Goal: Transaction & Acquisition: Purchase product/service

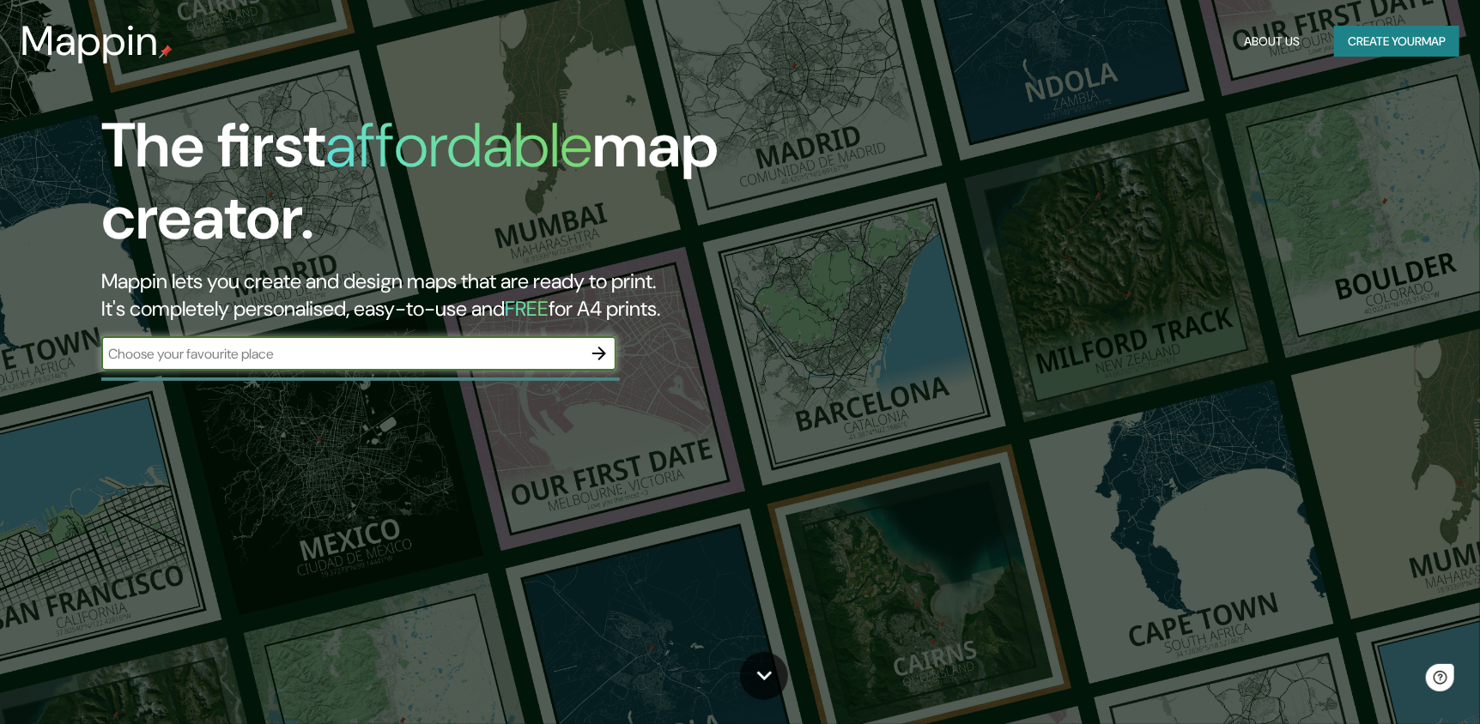
click at [447, 370] on div "​" at bounding box center [358, 353] width 515 height 34
type input "[PERSON_NAME] [GEOGRAPHIC_DATA]"
drag, startPoint x: 607, startPoint y: 334, endPoint x: 601, endPoint y: 344, distance: 11.9
click at [606, 336] on div "The first affordable map creator. Mappin lets you create and design maps that a…" at bounding box center [470, 249] width 887 height 278
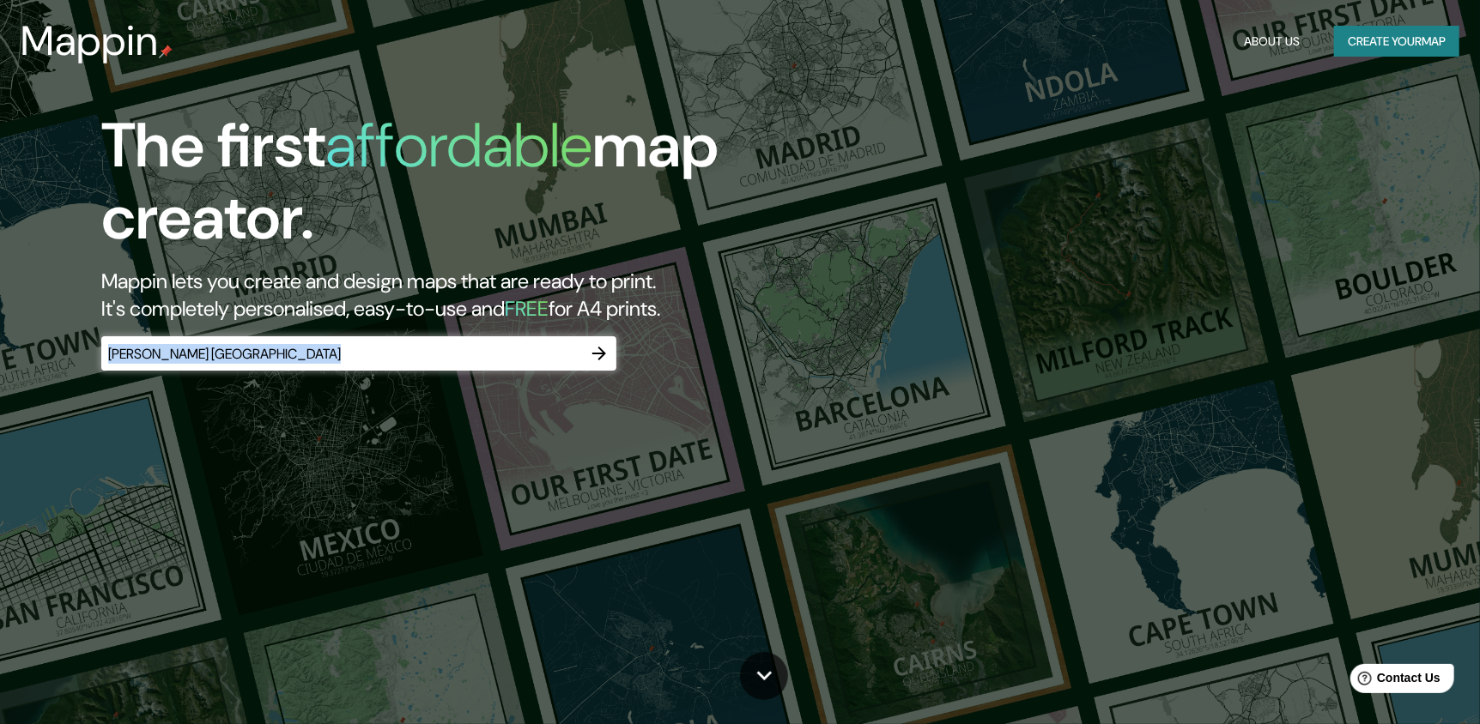
click at [601, 344] on icon "button" at bounding box center [599, 353] width 21 height 21
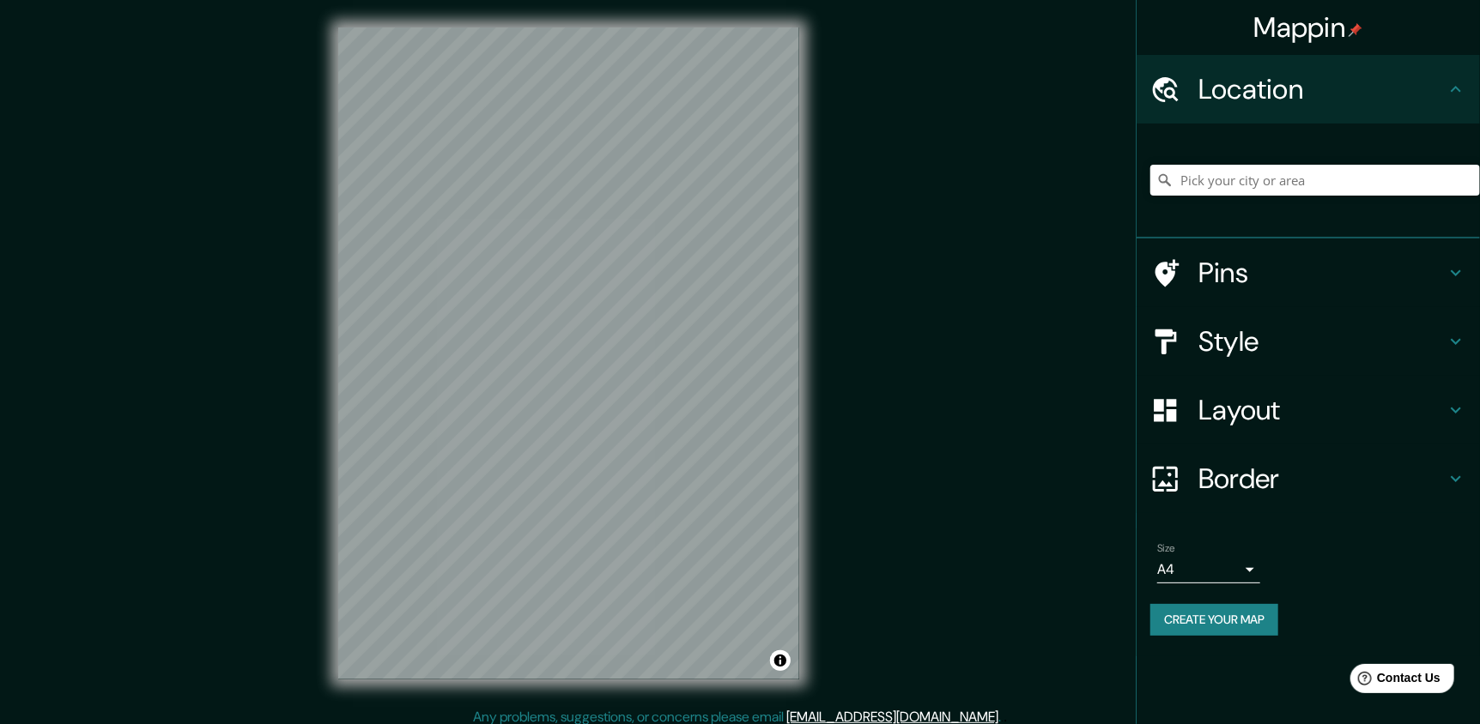
click at [1276, 329] on h4 "Style" at bounding box center [1321, 341] width 247 height 34
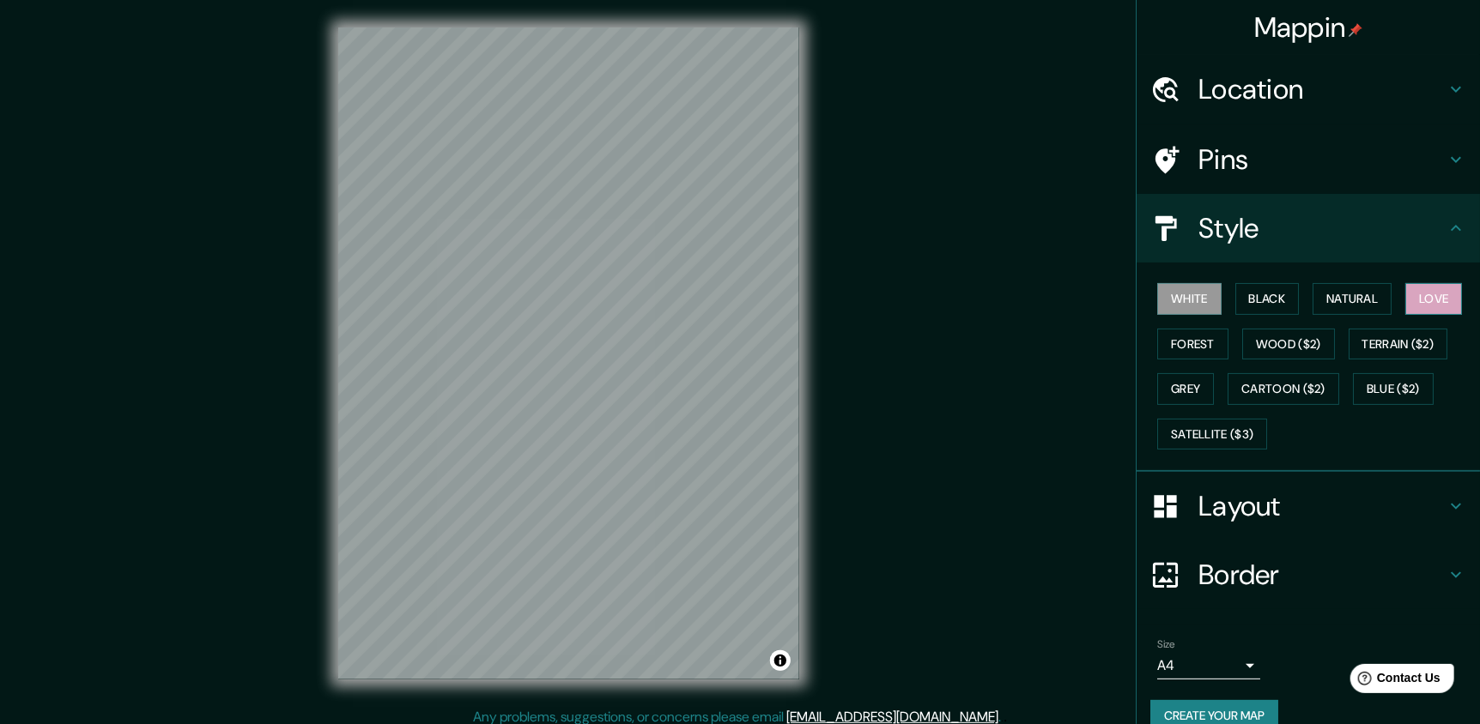
click at [1439, 290] on button "Love" at bounding box center [1433, 299] width 57 height 32
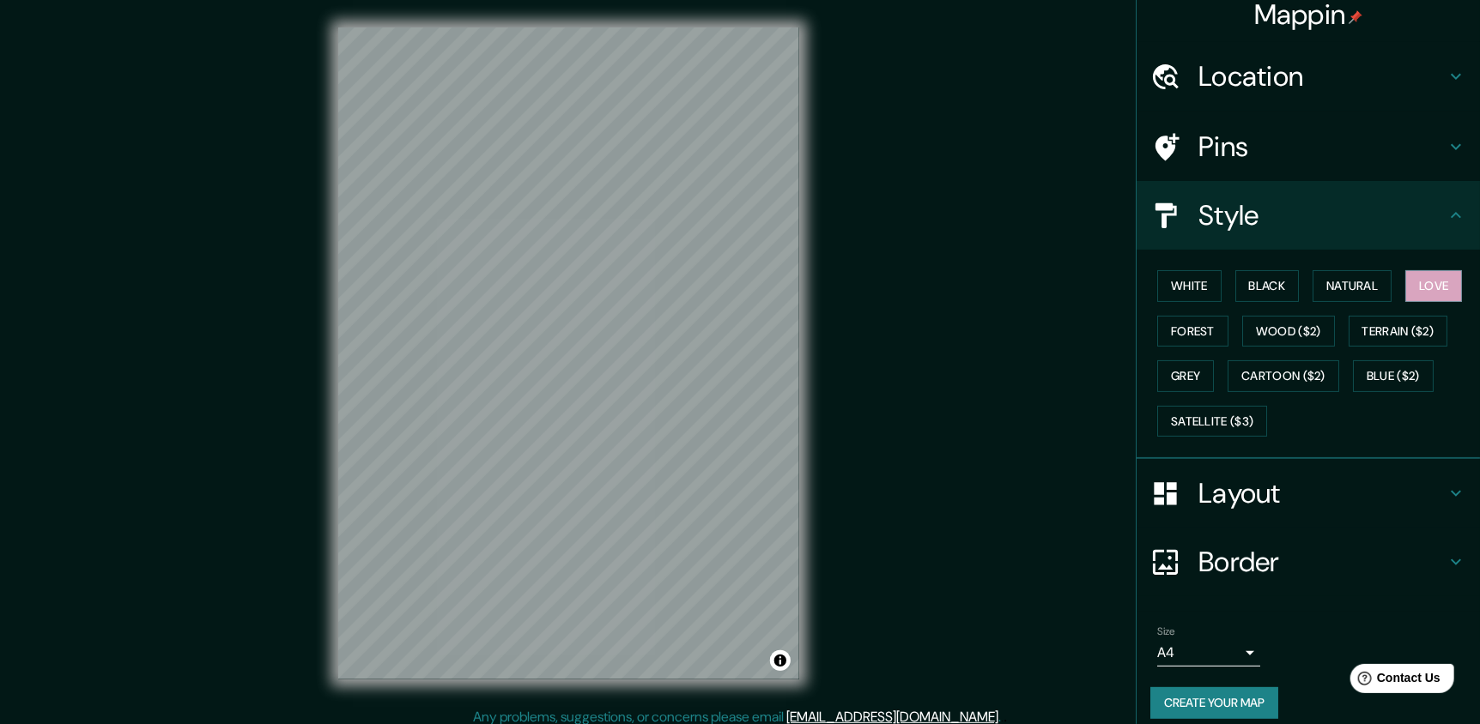
scroll to position [26, 0]
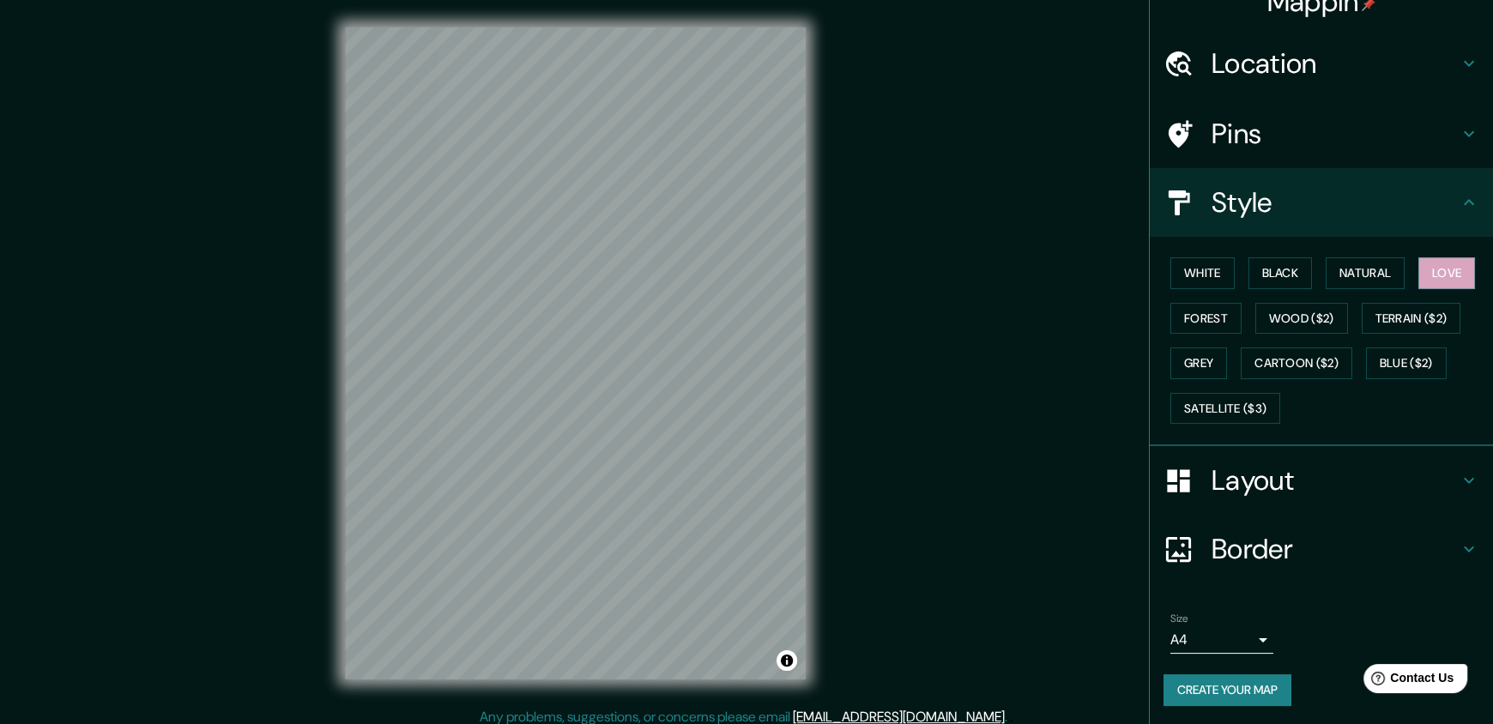
click at [1240, 632] on body "Mappin Location Pins Style White Black Natural Love Forest Wood ($2) Terrain ($…" at bounding box center [746, 362] width 1493 height 724
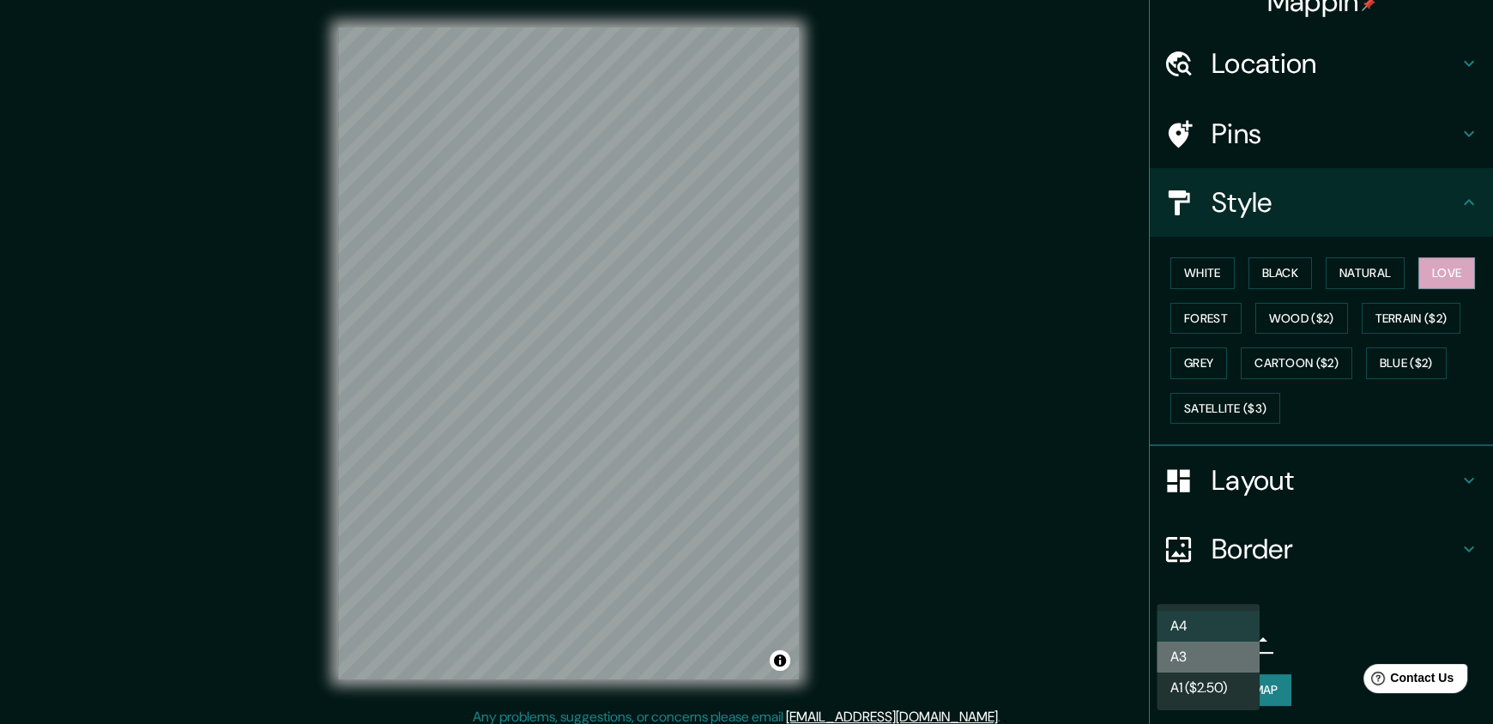
click at [1239, 663] on li "A3" at bounding box center [1208, 657] width 103 height 31
type input "a4"
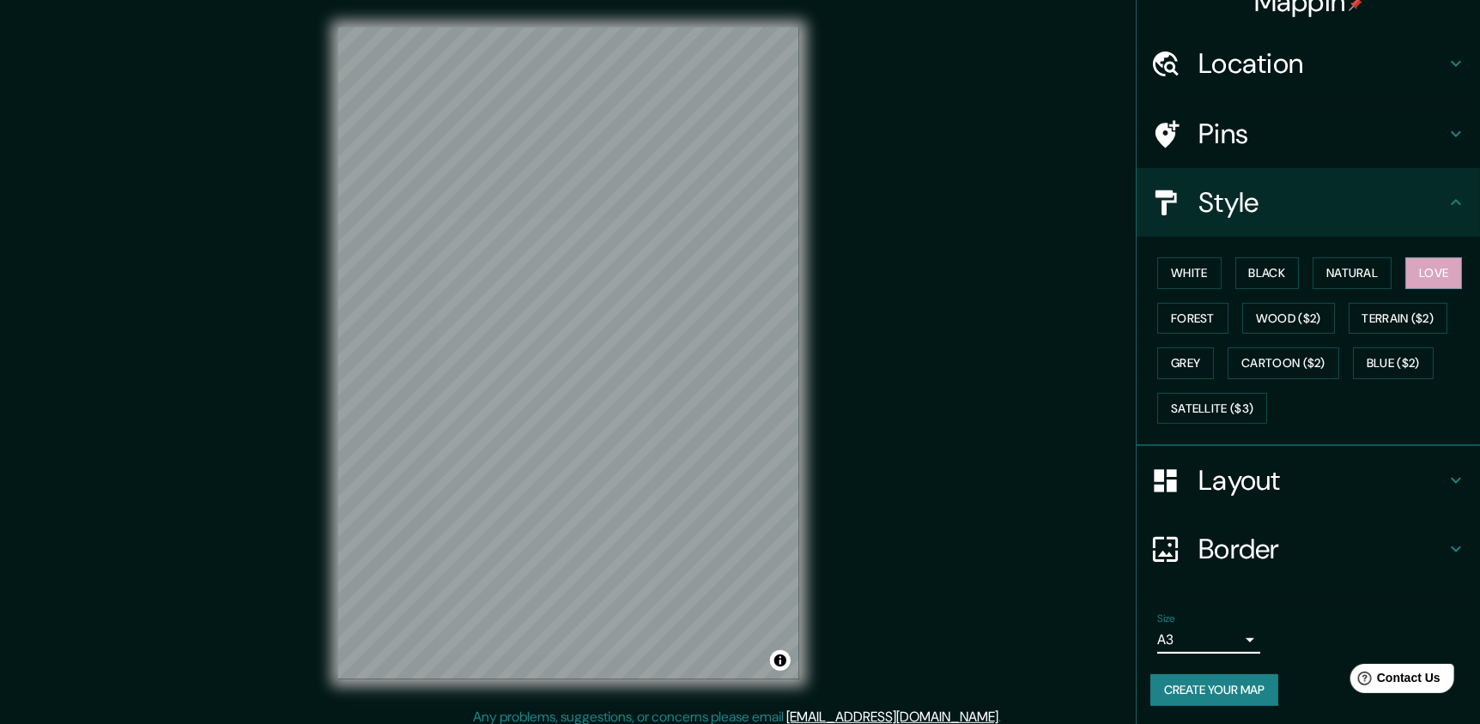
click at [1210, 686] on button "Create your map" at bounding box center [1214, 691] width 128 height 32
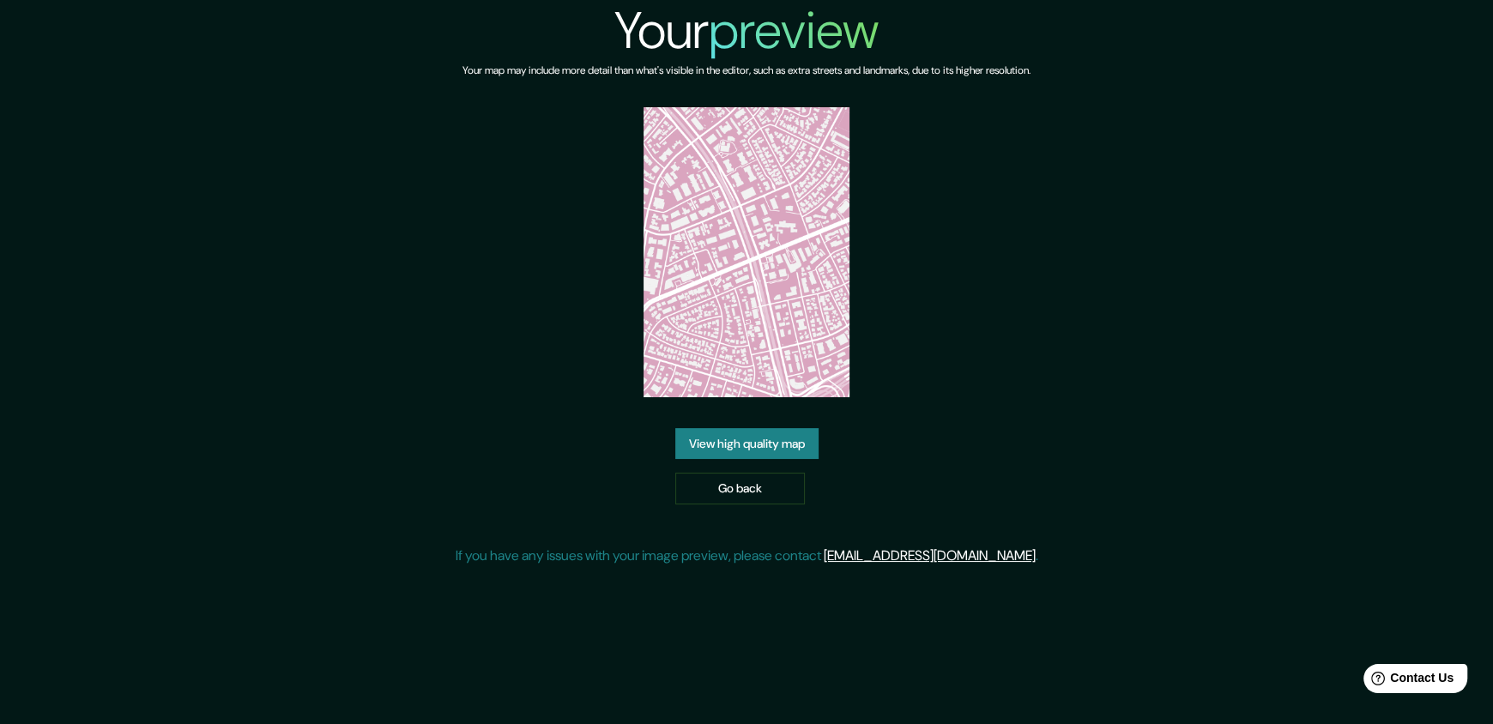
click at [778, 439] on link "View high quality map" at bounding box center [746, 444] width 143 height 32
